Goal: Find specific page/section: Find specific page/section

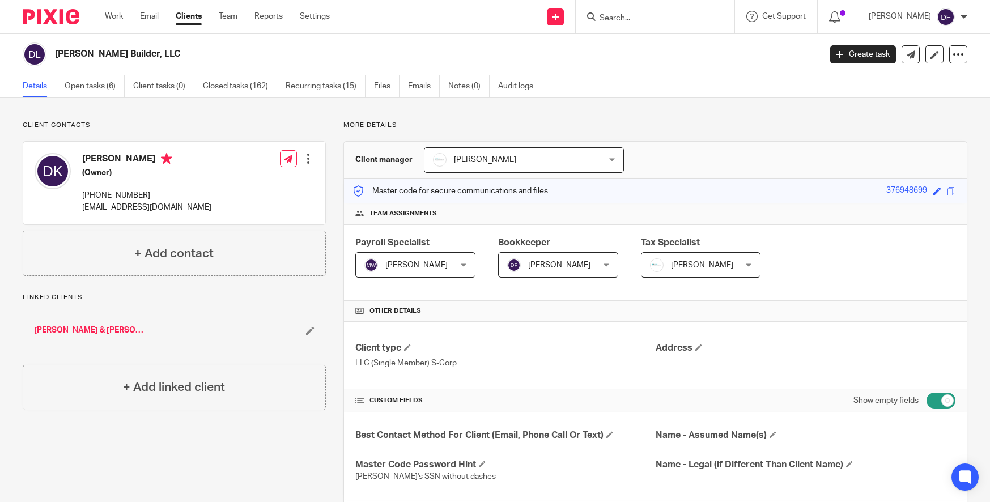
click at [649, 14] on input "Search" at bounding box center [650, 19] width 102 height 10
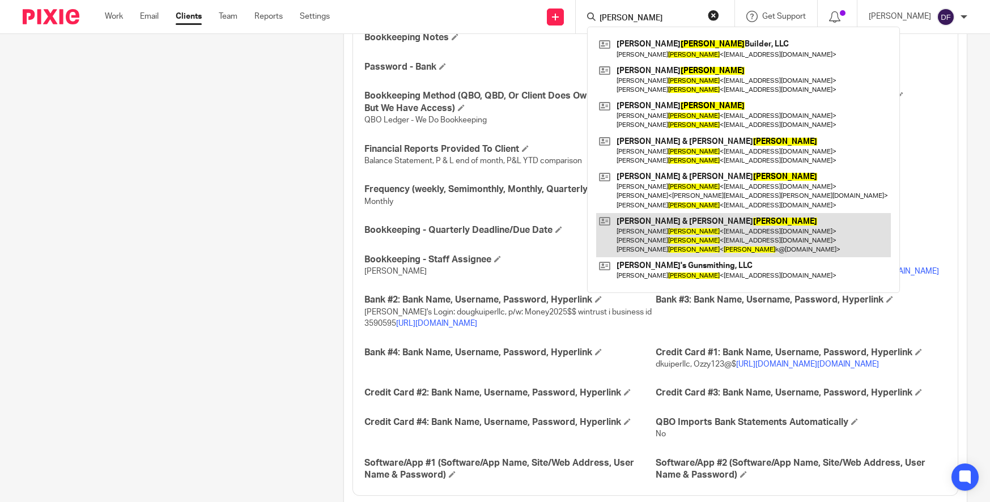
type input "[PERSON_NAME]"
click at [685, 234] on link at bounding box center [743, 235] width 295 height 45
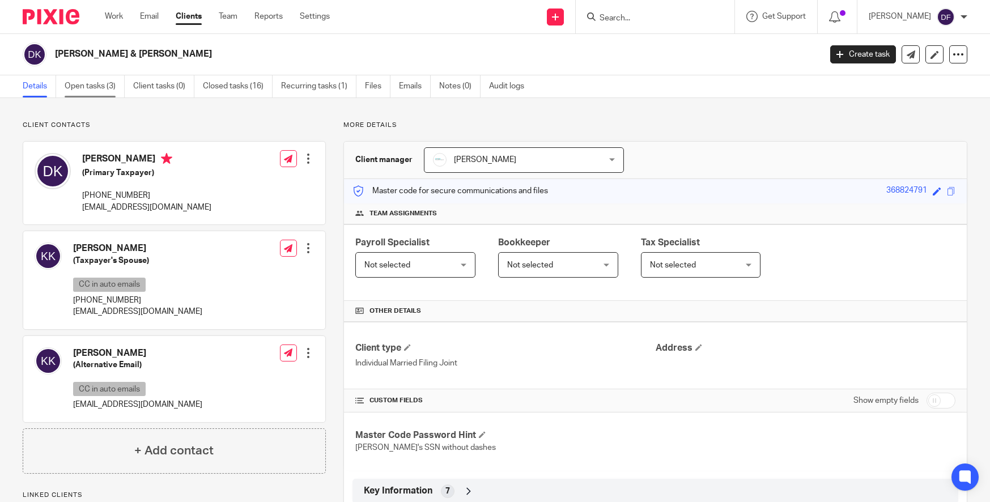
click at [93, 86] on link "Open tasks (3)" at bounding box center [95, 86] width 60 height 22
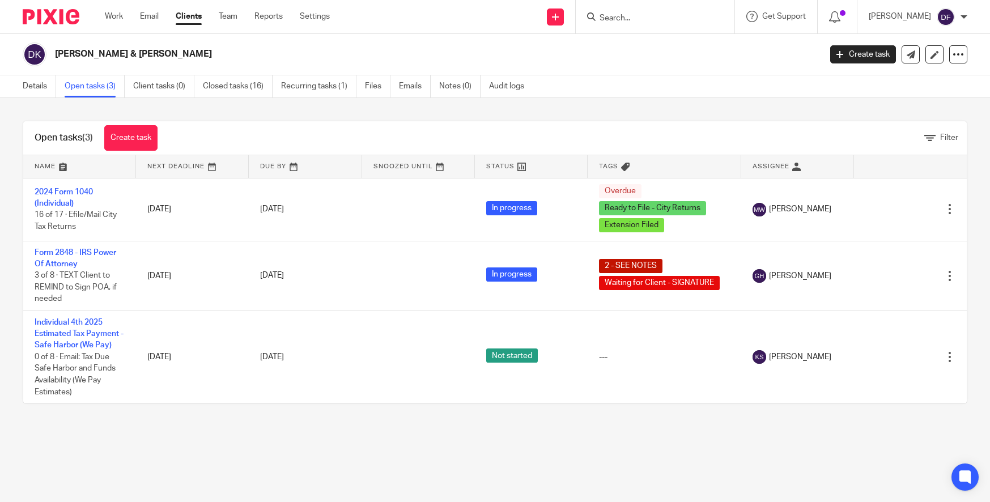
click at [626, 12] on form at bounding box center [659, 17] width 121 height 14
click at [625, 19] on input "Search" at bounding box center [650, 19] width 102 height 10
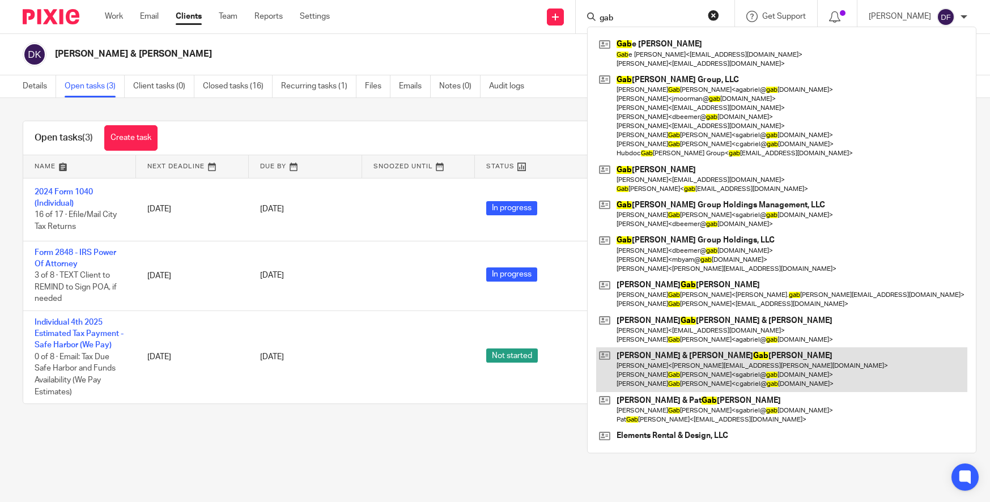
type input "gab"
click at [676, 362] on link at bounding box center [781, 369] width 371 height 45
